Goal: Find specific page/section: Find specific page/section

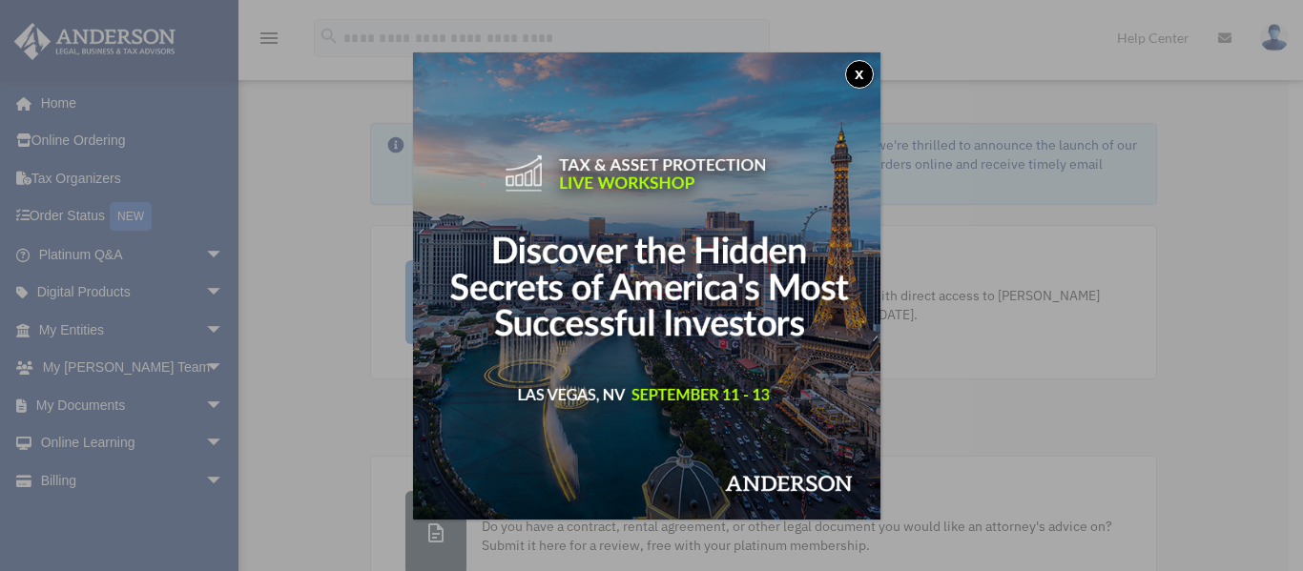
click at [107, 324] on div "x" at bounding box center [651, 285] width 1303 height 571
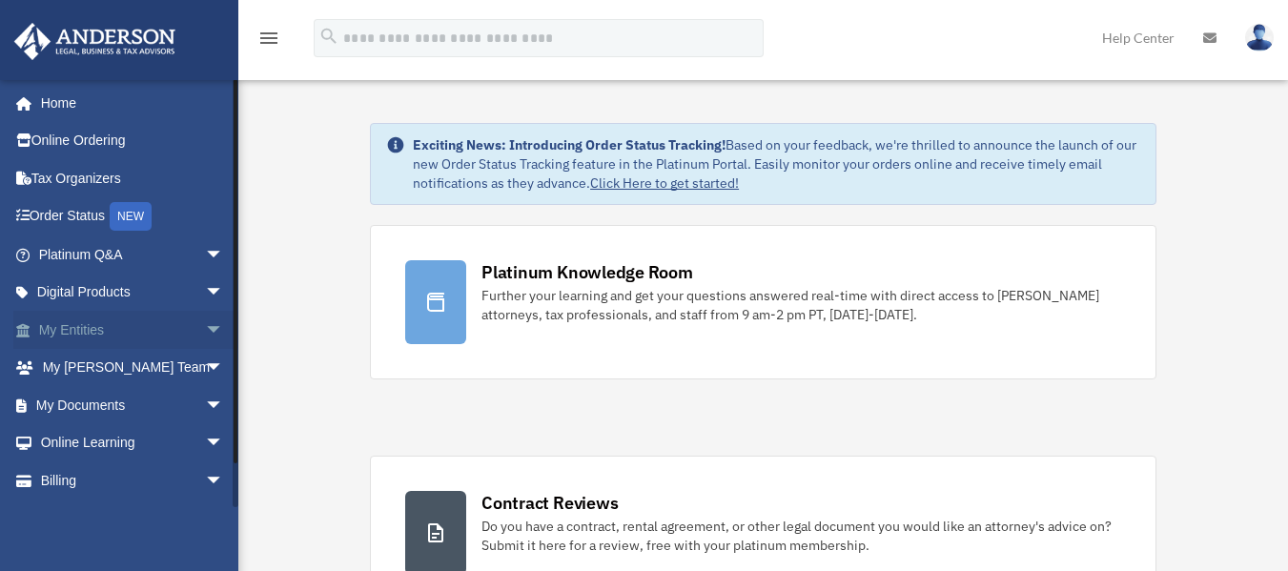
click at [205, 331] on span "arrow_drop_down" at bounding box center [224, 330] width 38 height 39
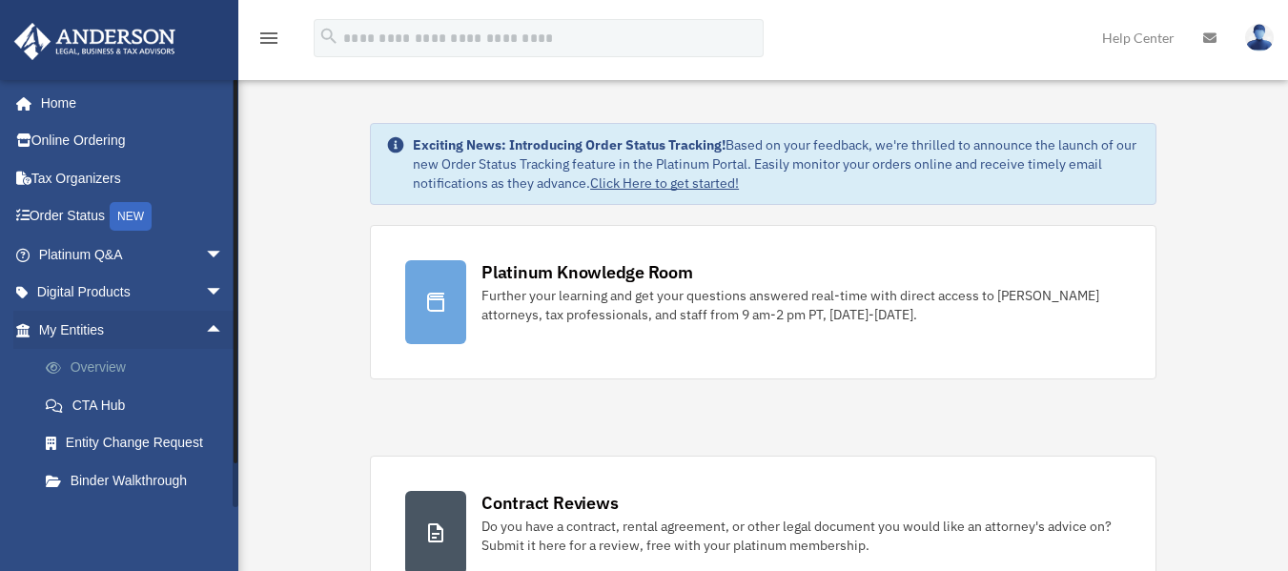
click at [135, 363] on link "Overview" at bounding box center [140, 368] width 226 height 38
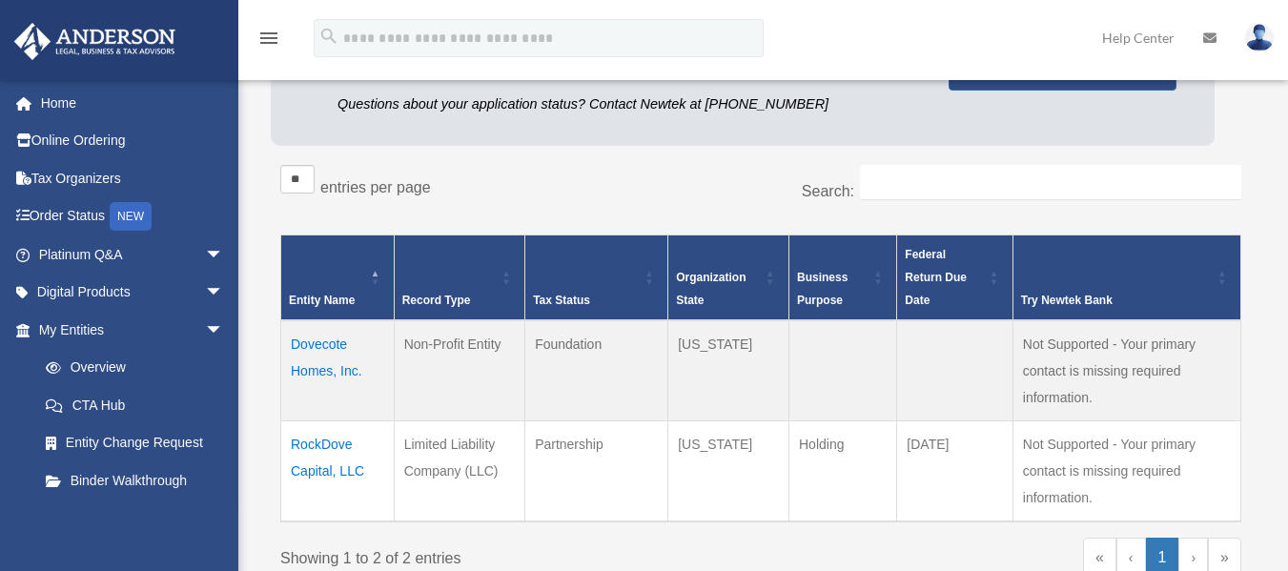
scroll to position [238, 0]
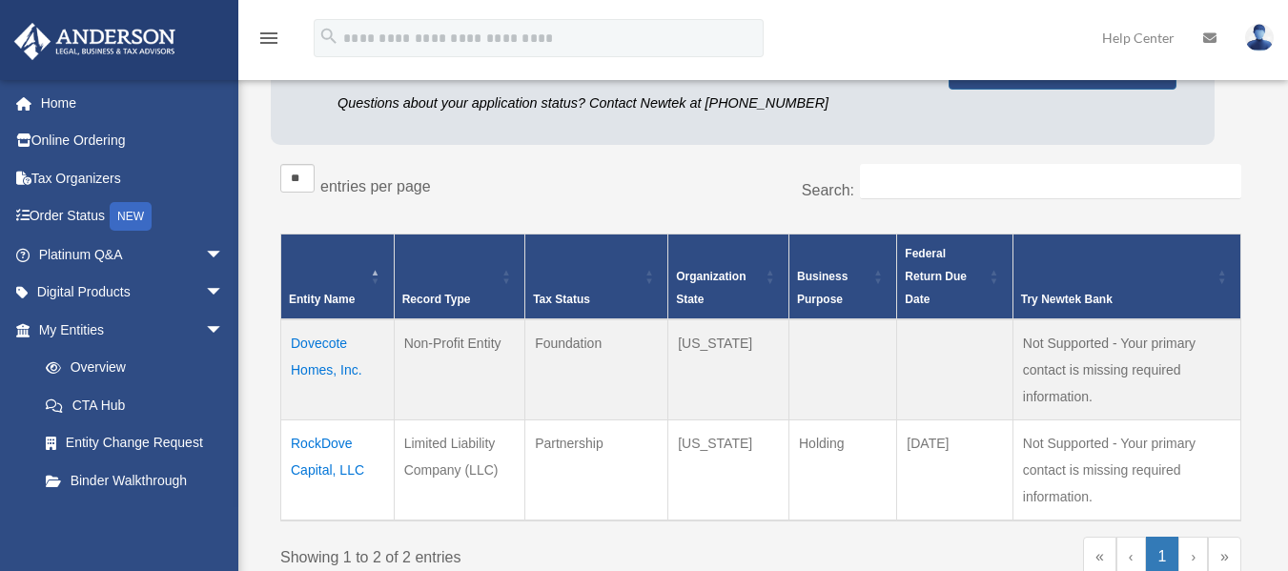
click at [315, 355] on td "Dovecote Homes, Inc." at bounding box center [337, 369] width 113 height 101
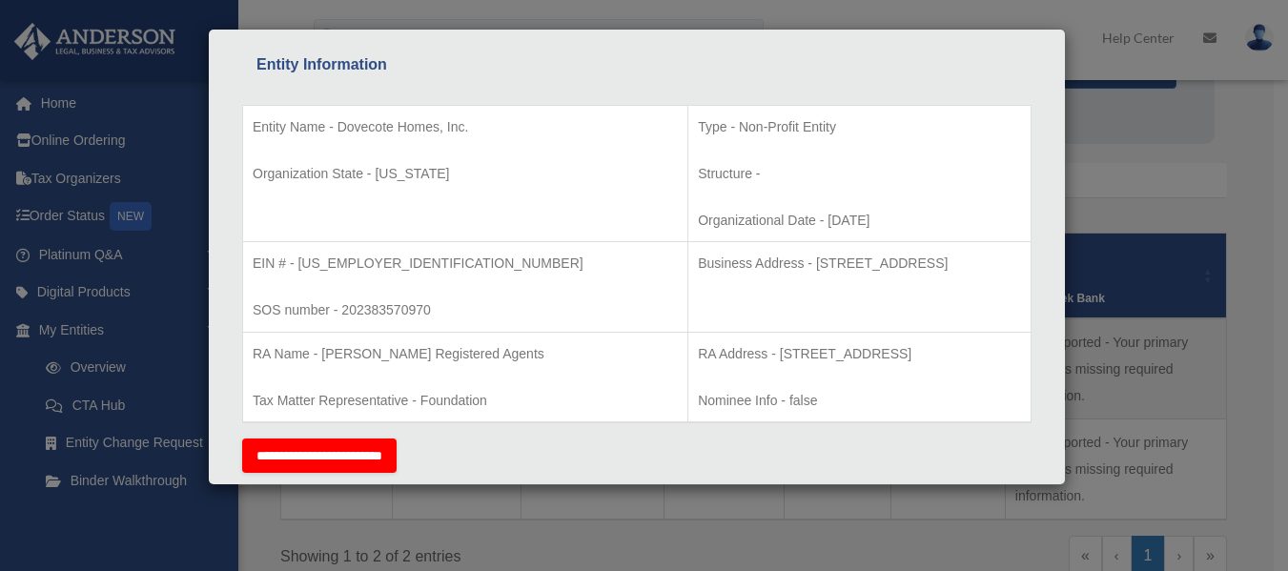
scroll to position [357, 0]
